Goal: Communication & Community: Answer question/provide support

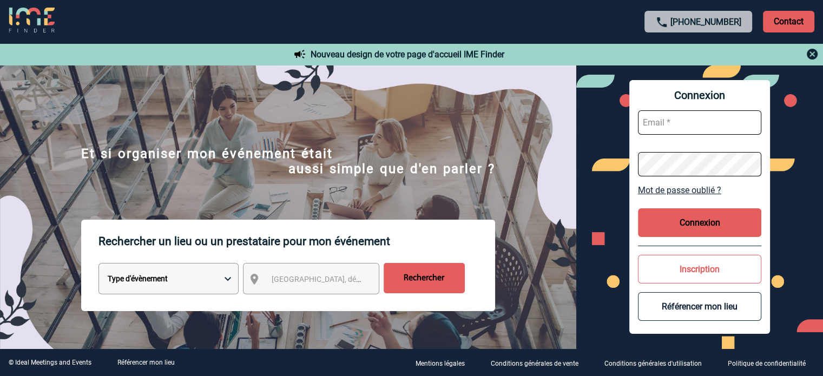
type input "jnetobogalho@ime-groupe.com"
click at [686, 231] on button "Connexion" at bounding box center [699, 222] width 123 height 29
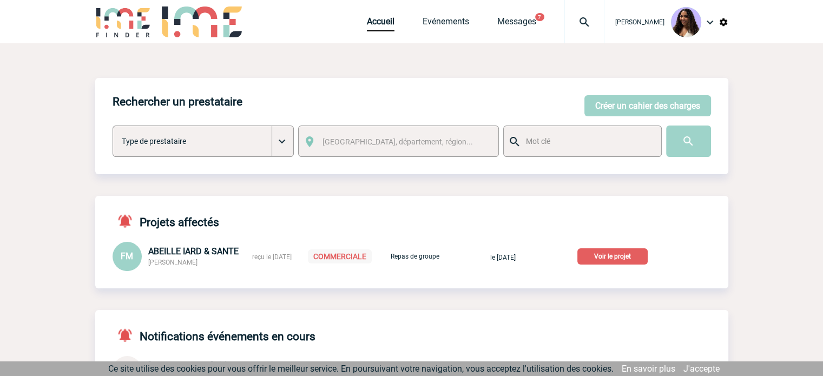
click at [605, 256] on p "Voir le projet" at bounding box center [613, 257] width 70 height 16
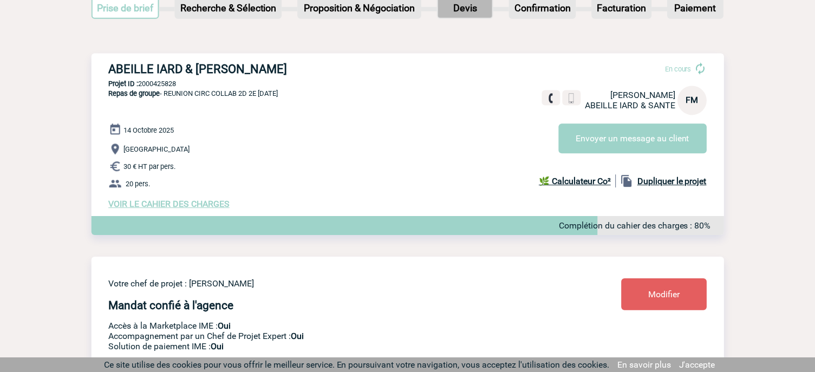
scroll to position [90, 0]
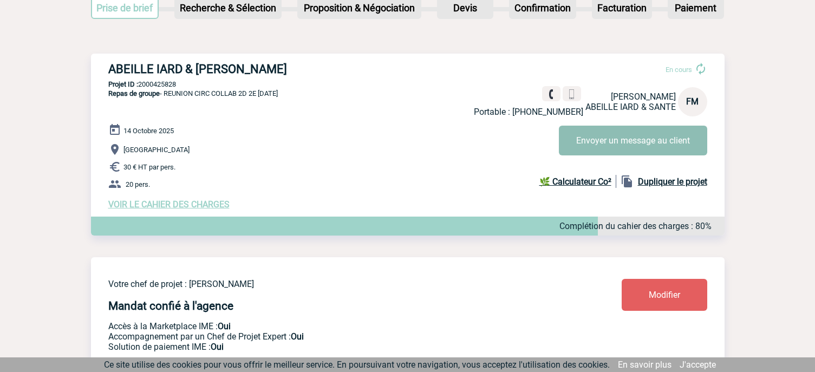
click at [621, 140] on button "Envoyer un message au client" at bounding box center [633, 141] width 148 height 30
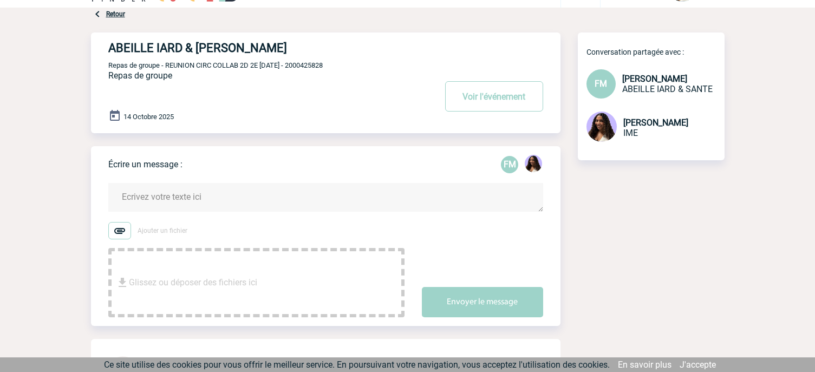
scroll to position [36, 0]
click at [258, 221] on form "Ajouter un fichier Glissez ou déposer des fichiers ici Envoyer le message" at bounding box center [334, 243] width 452 height 148
click at [257, 173] on form "Ajouter un fichier Glissez ou déposer des fichiers ici Envoyer le message" at bounding box center [334, 243] width 452 height 148
click at [240, 199] on textarea at bounding box center [325, 196] width 435 height 29
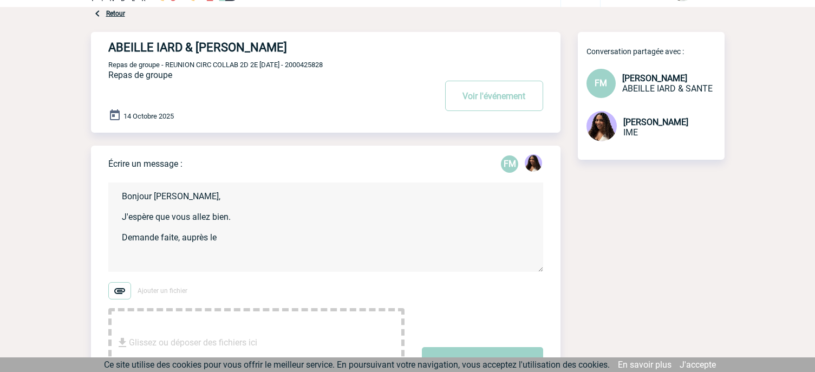
click at [229, 243] on textarea "Bonjour [PERSON_NAME], J'espère que vous allez bien. Demande faite, auprès le" at bounding box center [325, 226] width 435 height 89
click at [229, 240] on textarea "Bonjour [PERSON_NAME], J'espère que vous allez bien. Demande faite, auprès le" at bounding box center [325, 226] width 435 height 89
drag, startPoint x: 250, startPoint y: 232, endPoint x: 295, endPoint y: 239, distance: 45.4
click at [257, 236] on textarea "Bonjour Florence, J'espère que vous allez bien. Demande faite, auprès le restau…" at bounding box center [325, 226] width 435 height 89
drag, startPoint x: 303, startPoint y: 241, endPoint x: 268, endPoint y: 241, distance: 35.2
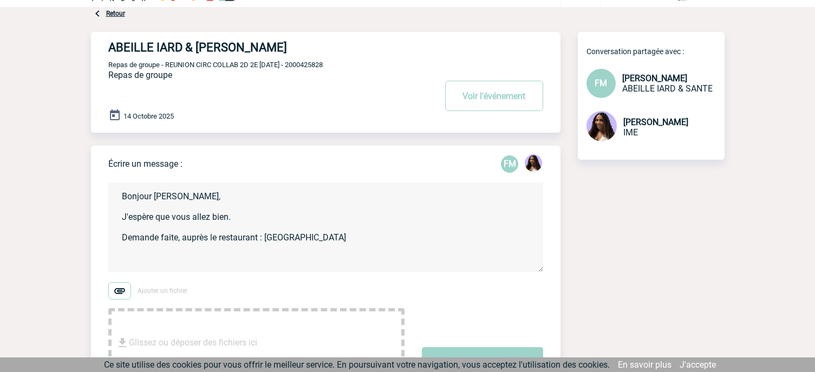
click at [268, 241] on textarea "Bonjour Florence, J'espère que vous allez bien. Demande faite, auprès le restau…" at bounding box center [325, 226] width 435 height 89
click at [299, 241] on textarea "Bonjour Florence, J'espère que vous allez bien. Demande faite, auprès le restau…" at bounding box center [325, 226] width 435 height 89
drag, startPoint x: 300, startPoint y: 241, endPoint x: 266, endPoint y: 240, distance: 34.1
click at [266, 240] on textarea "Bonjour Florence, J'espère que vous allez bien. Demande faite, auprès le restau…" at bounding box center [325, 226] width 435 height 89
paste textarea "Clairmarais Reims"
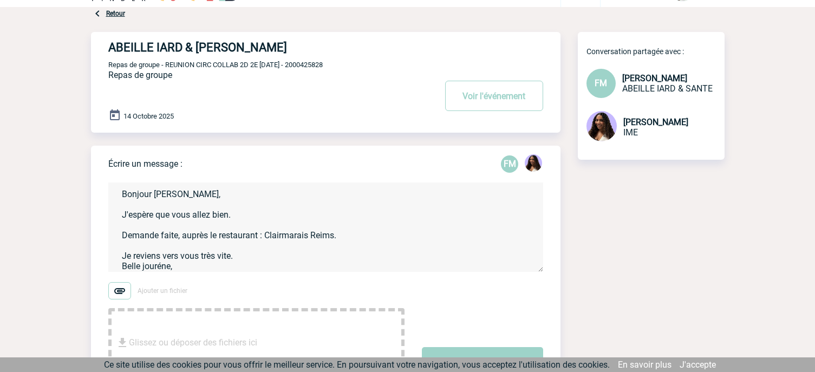
scroll to position [12, 0]
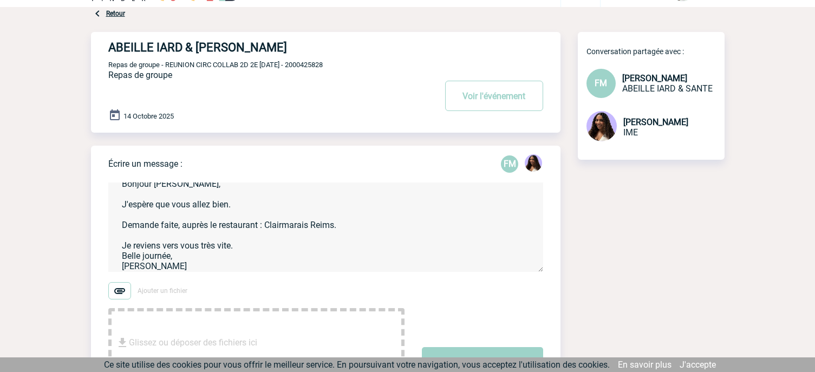
drag, startPoint x: 326, startPoint y: 233, endPoint x: 329, endPoint y: 238, distance: 5.6
click at [326, 233] on textarea "Bonjour Florence, J'espère que vous allez bien. Demande faite, auprès le restau…" at bounding box center [325, 226] width 435 height 89
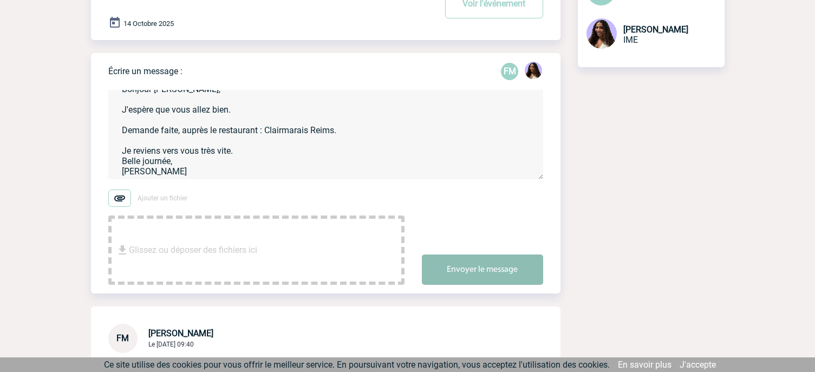
scroll to position [145, 0]
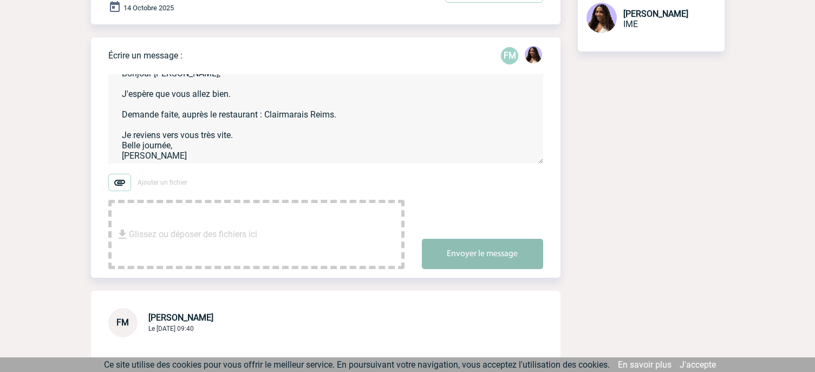
type textarea "Bonjour Florence, J'espère que vous allez bien. Demande faite, auprès le restau…"
click at [515, 252] on button "Envoyer le message" at bounding box center [482, 254] width 121 height 30
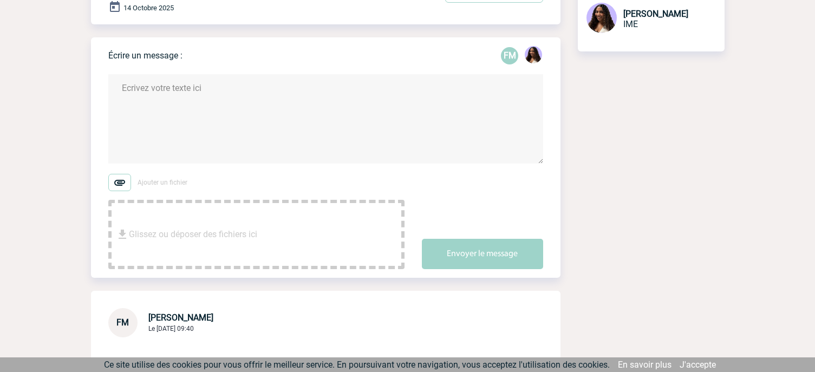
scroll to position [0, 0]
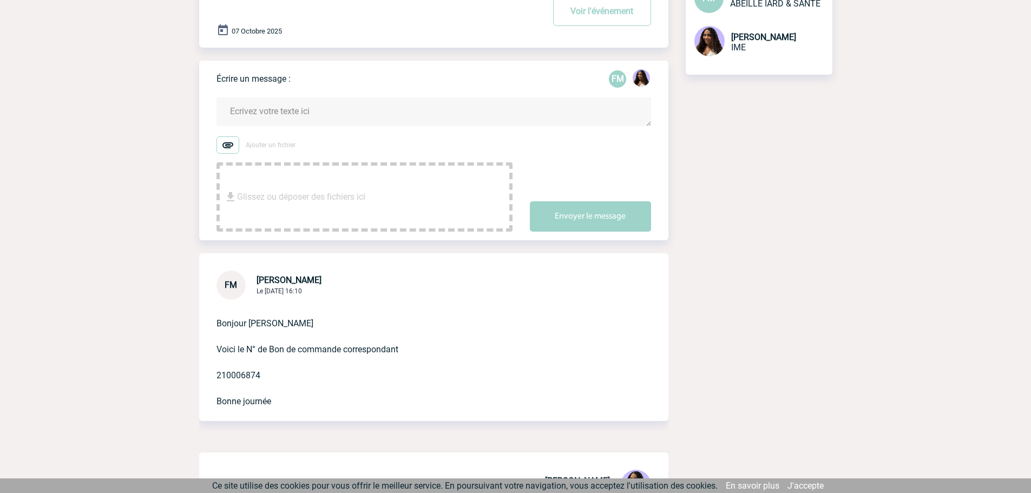
scroll to position [126, 0]
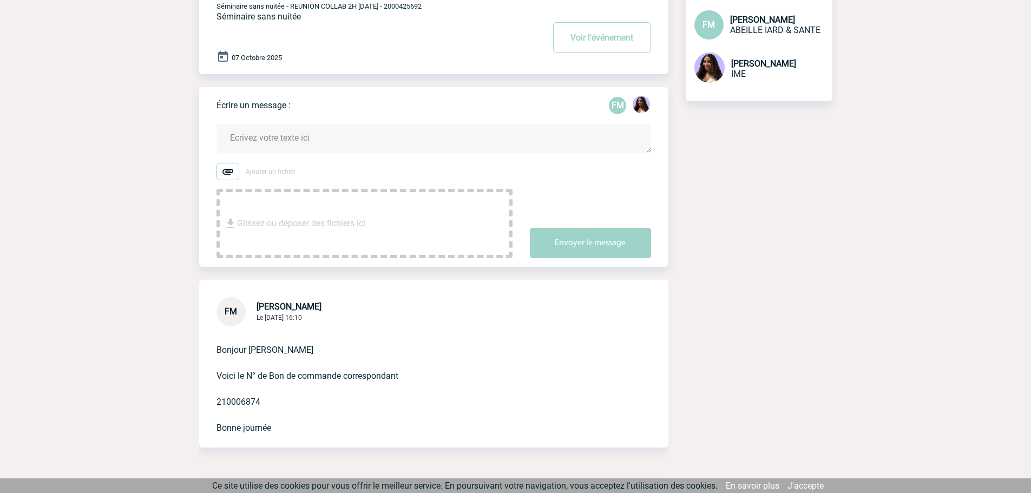
scroll to position [90, 0]
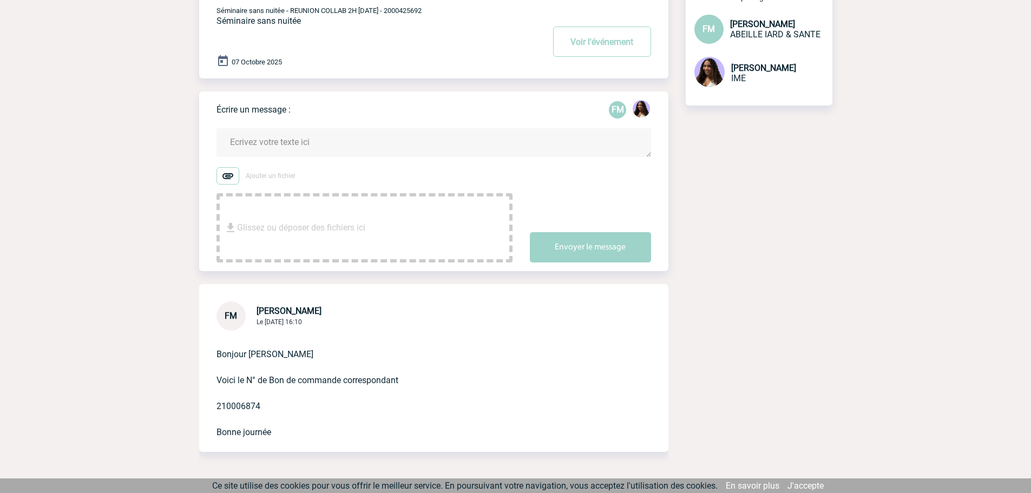
click at [379, 142] on textarea at bounding box center [434, 142] width 435 height 29
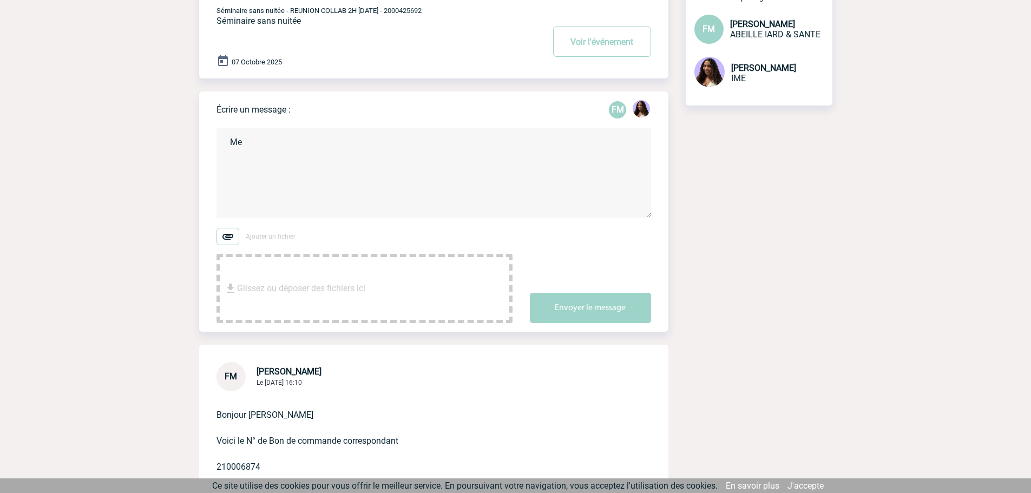
type textarea "M"
drag, startPoint x: 271, startPoint y: 467, endPoint x: 218, endPoint y: 467, distance: 53.1
click at [218, 467] on p "Bonjour Jessica Voici le N° de Bon de commande correspondant 210006874 Bonne jo…" at bounding box center [419, 445] width 404 height 108
copy p "210006874"
click at [393, 172] on textarea "Bonjour Florence, Je vous remercie, J'attends donc le bon de commande :" at bounding box center [434, 172] width 435 height 89
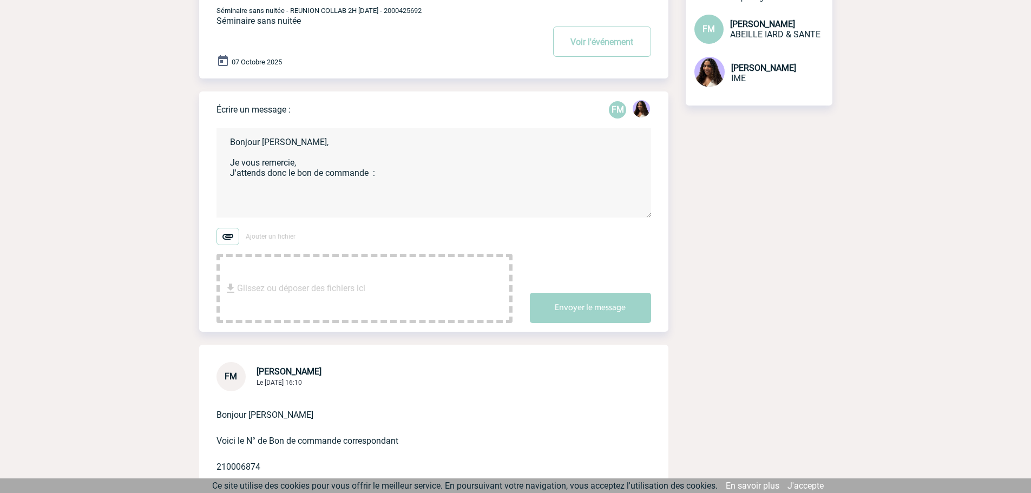
paste textarea "210006874"
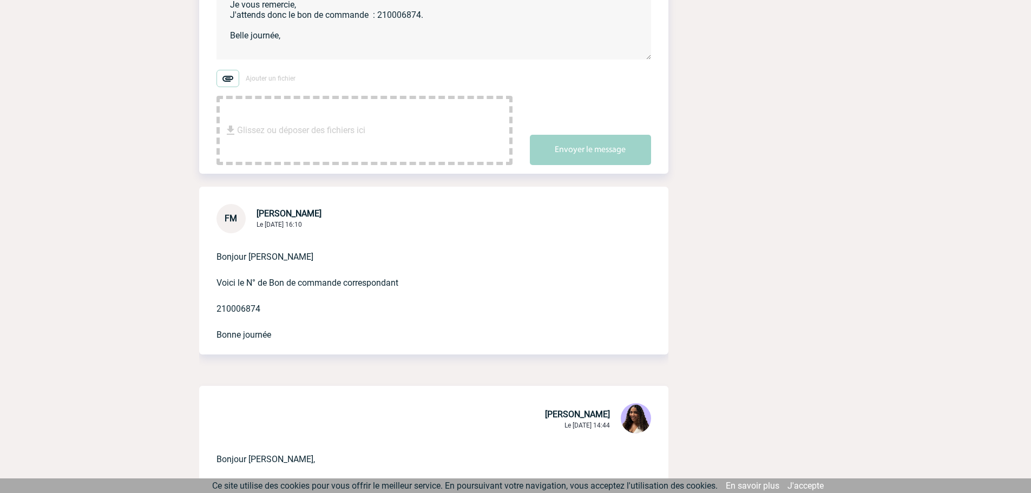
scroll to position [253, 0]
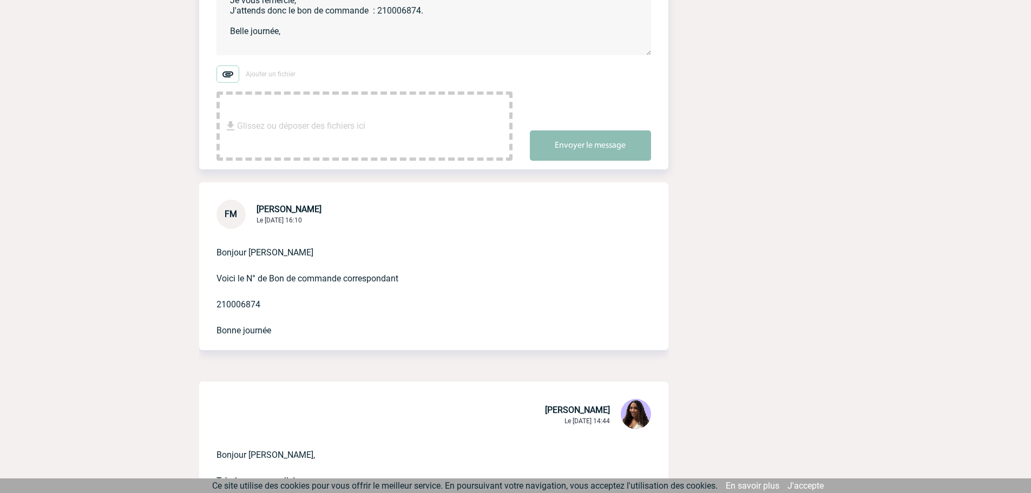
type textarea "Bonjour Florence, Je vous remercie, J'attends donc le bon de commande : 2100068…"
click at [559, 146] on button "Envoyer le message" at bounding box center [590, 145] width 121 height 30
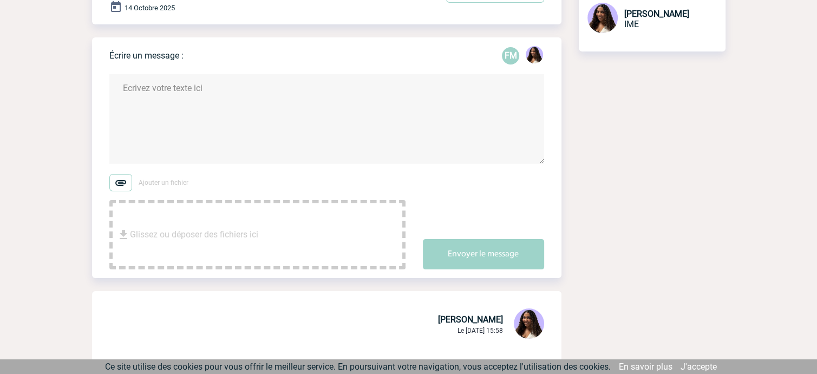
scroll to position [145, 0]
